Goal: Download file/media

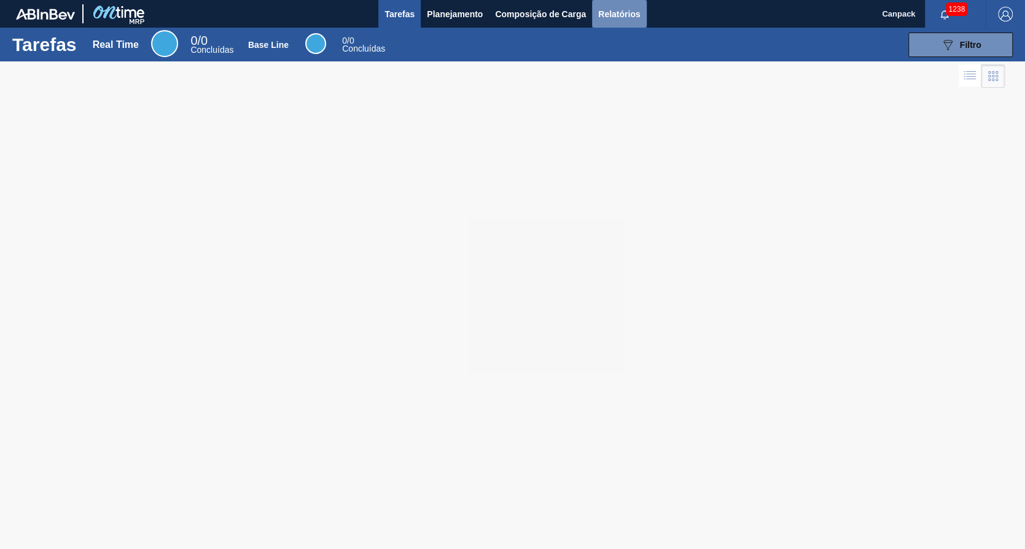
click at [616, 25] on button "Relatórios" at bounding box center [619, 14] width 54 height 28
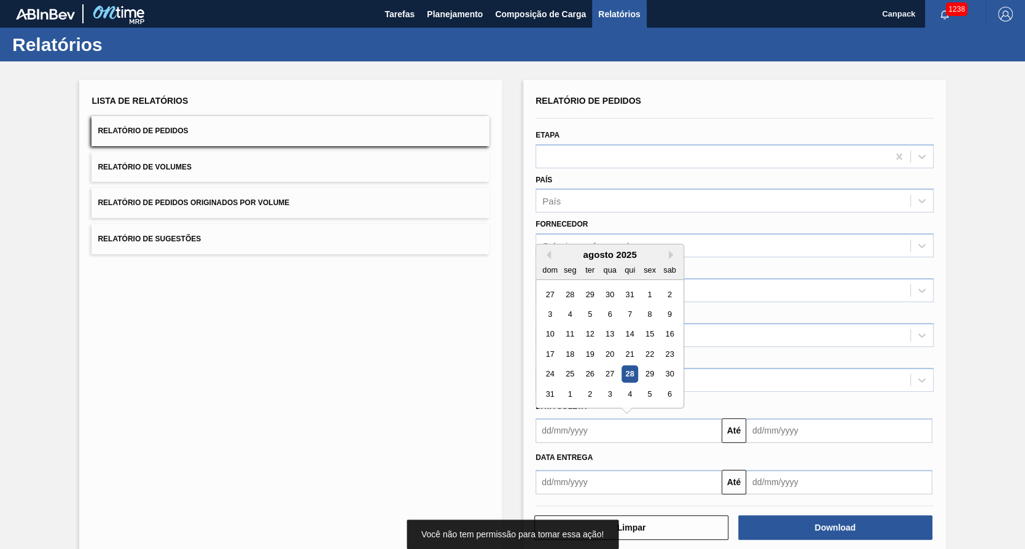
click at [583, 420] on input "text" at bounding box center [628, 430] width 186 height 25
click at [625, 371] on div "28" at bounding box center [629, 374] width 17 height 17
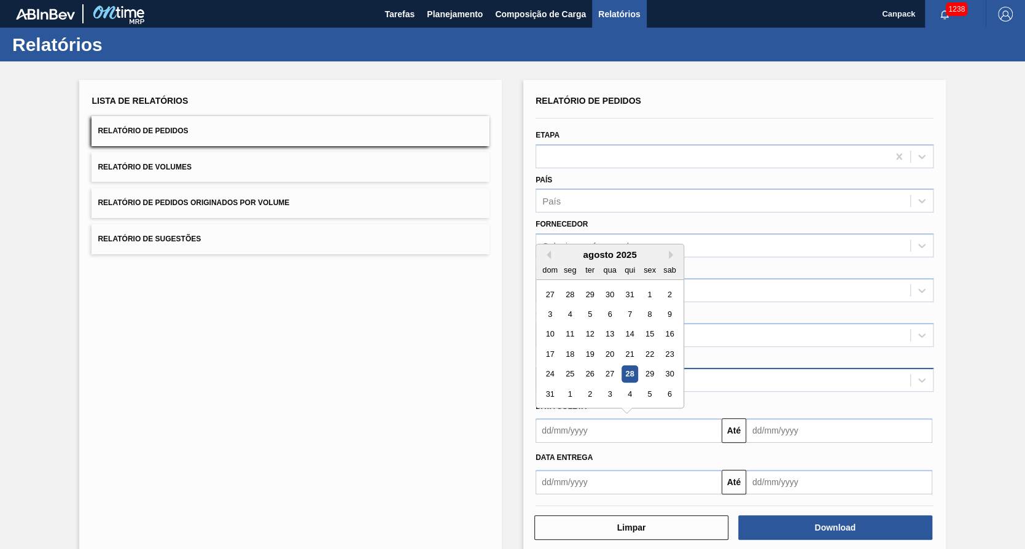
type input "[DATE]"
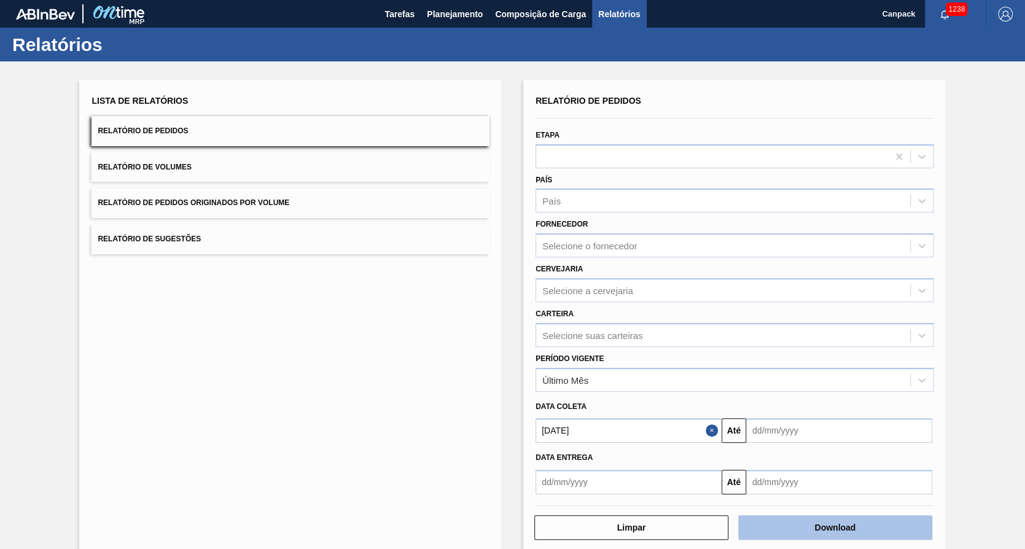
click at [794, 521] on button "Download" at bounding box center [835, 527] width 194 height 25
